Goal: Find specific page/section: Find specific page/section

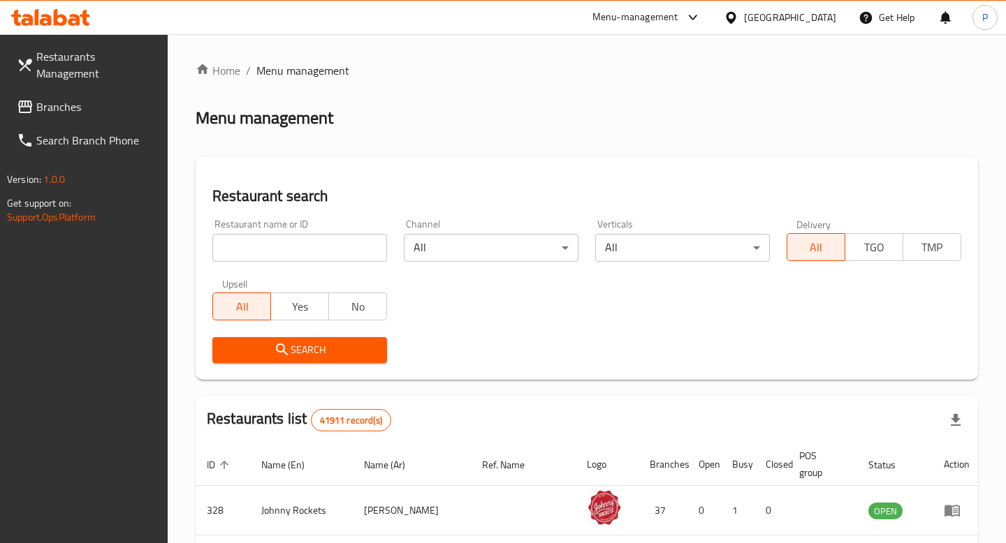
click at [337, 246] on input "search" at bounding box center [299, 248] width 175 height 28
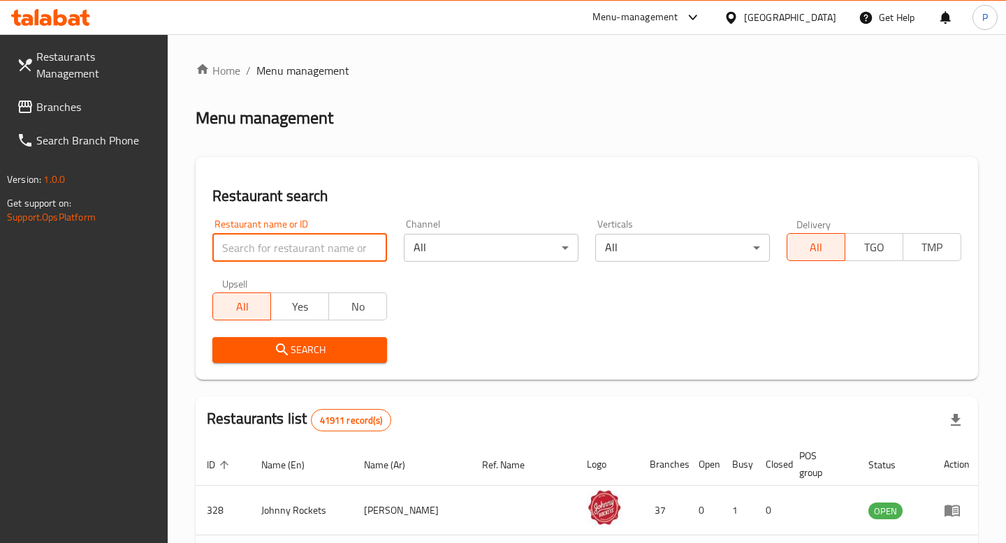
paste input "706642"
type input "706642"
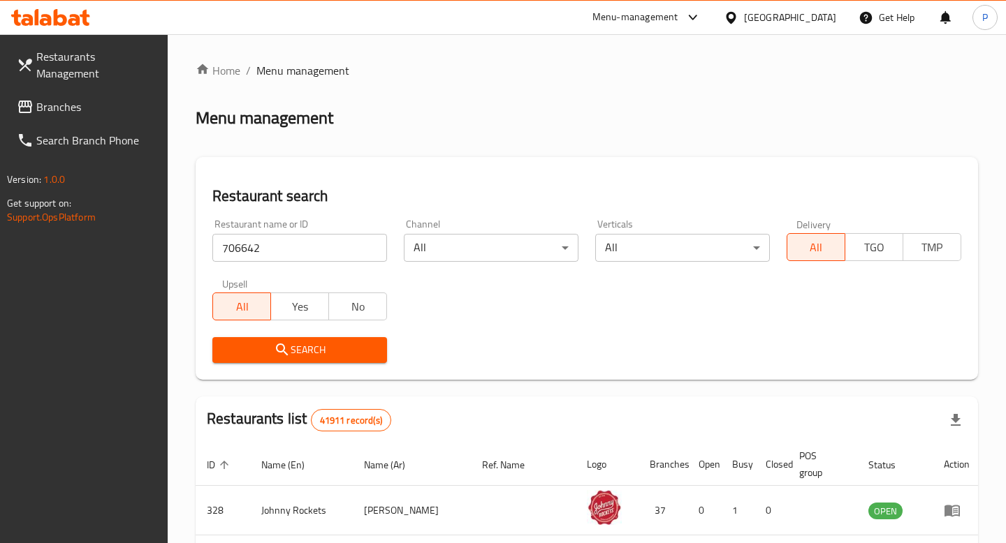
click at [317, 338] on button "Search" at bounding box center [299, 350] width 175 height 26
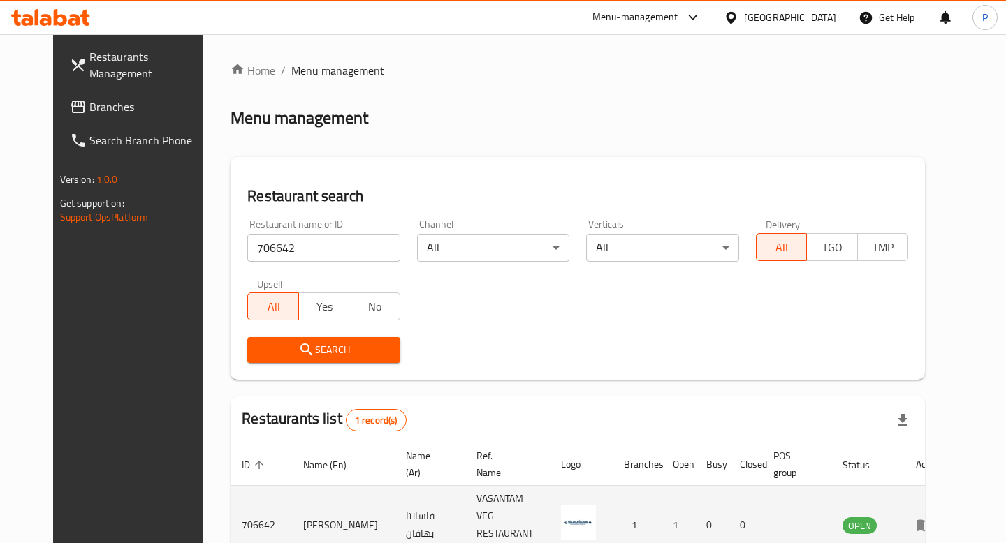
click at [930, 523] on icon "enhanced table" at bounding box center [927, 526] width 5 height 6
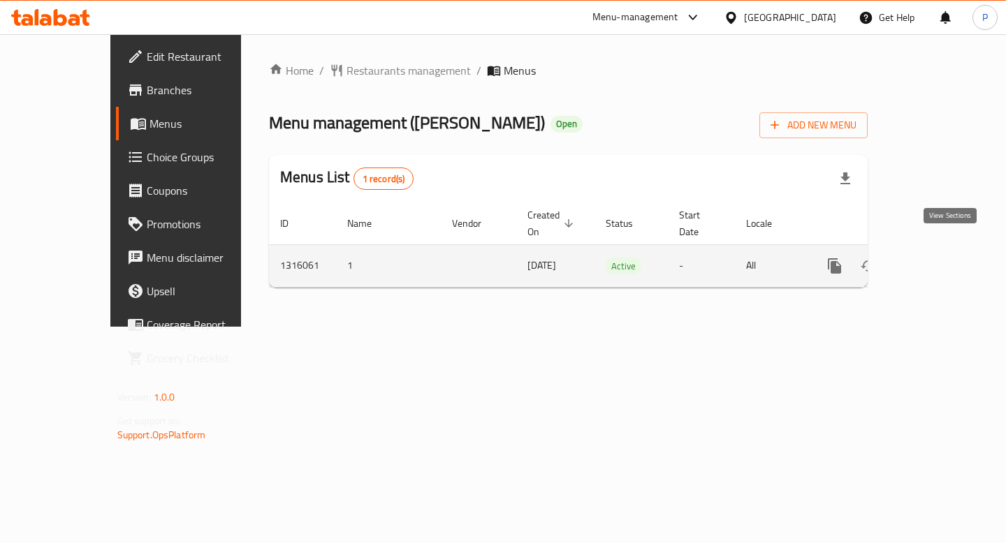
click at [952, 252] on link "enhanced table" at bounding box center [936, 266] width 34 height 34
